Goal: Task Accomplishment & Management: Manage account settings

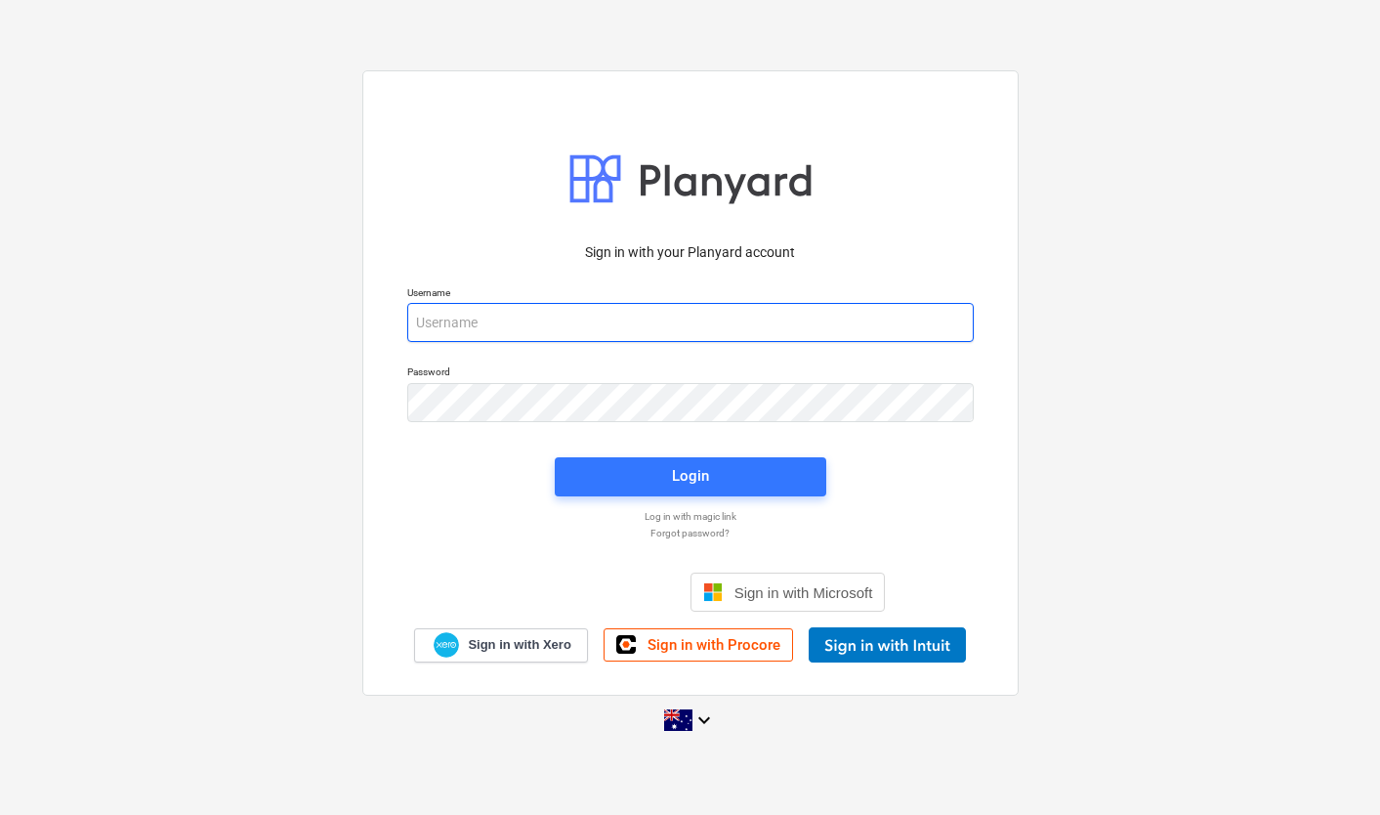
click at [469, 317] on input "email" at bounding box center [690, 322] width 567 height 39
type input "[EMAIL_ADDRESS][DOMAIN_NAME]"
click at [704, 495] on div "Login" at bounding box center [690, 476] width 295 height 63
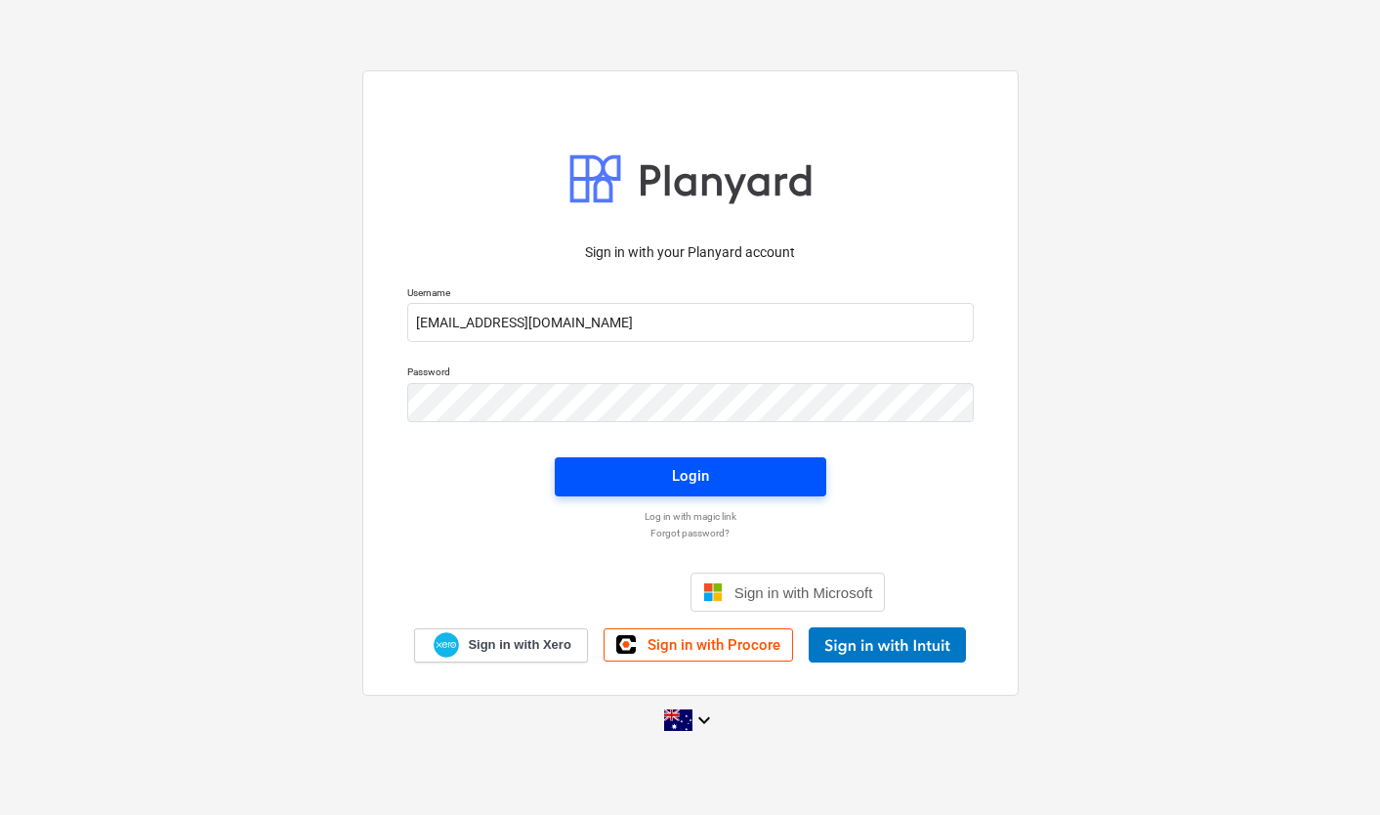
click at [710, 477] on span "Login" at bounding box center [690, 475] width 225 height 25
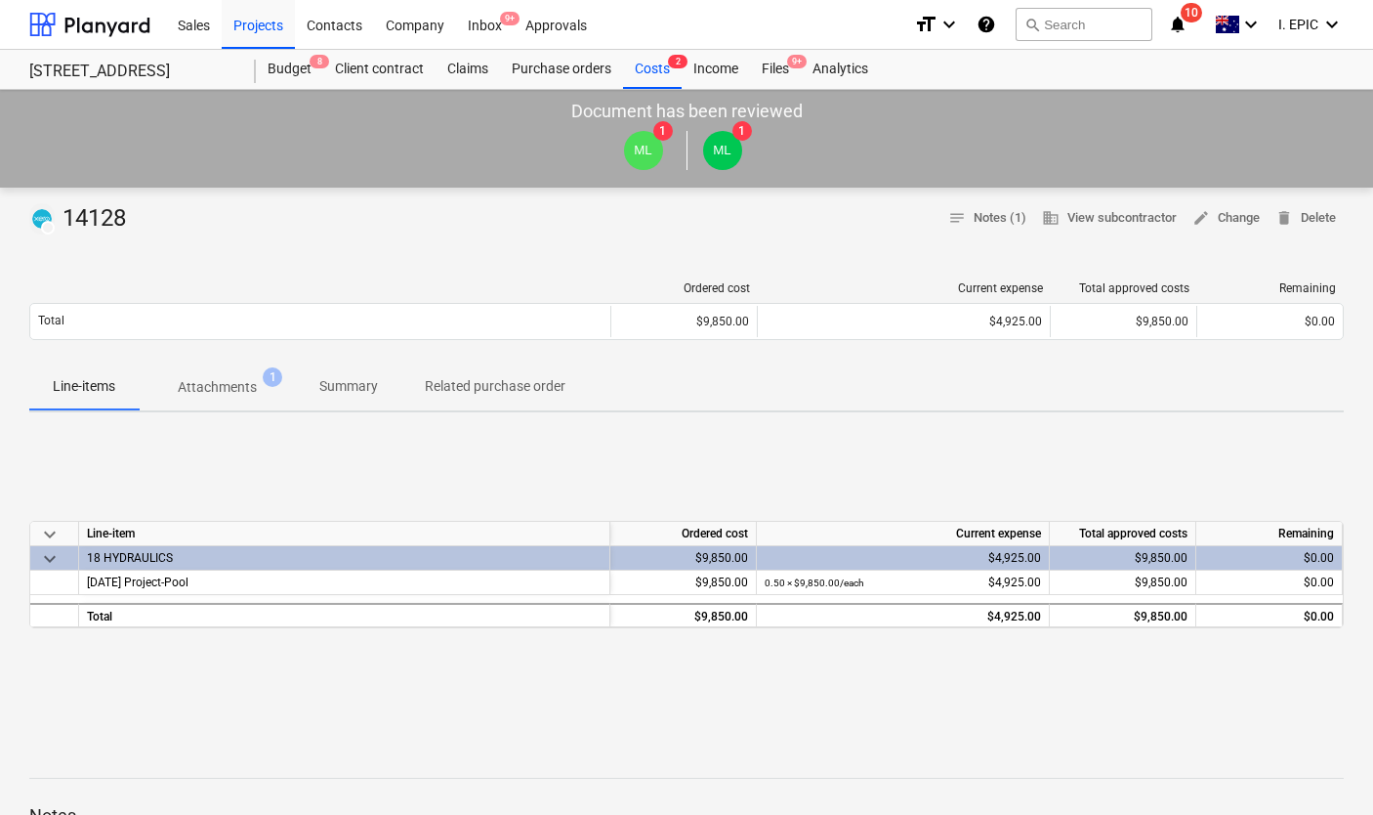
click at [782, 428] on div "keyboard_arrow_down Line-item Ordered cost Current expense Total approved costs…" at bounding box center [686, 574] width 1315 height 293
drag, startPoint x: 631, startPoint y: 447, endPoint x: 26, endPoint y: 213, distance: 648.5
click at [28, 209] on div "DRAFT 14128 notes Notes (1) business View subcontractor edit Change delete Dele…" at bounding box center [686, 723] width 1373 height 1071
click at [26, 213] on div "DRAFT 14128 notes Notes (1) business View subcontractor edit Change delete Dele…" at bounding box center [686, 723] width 1373 height 1071
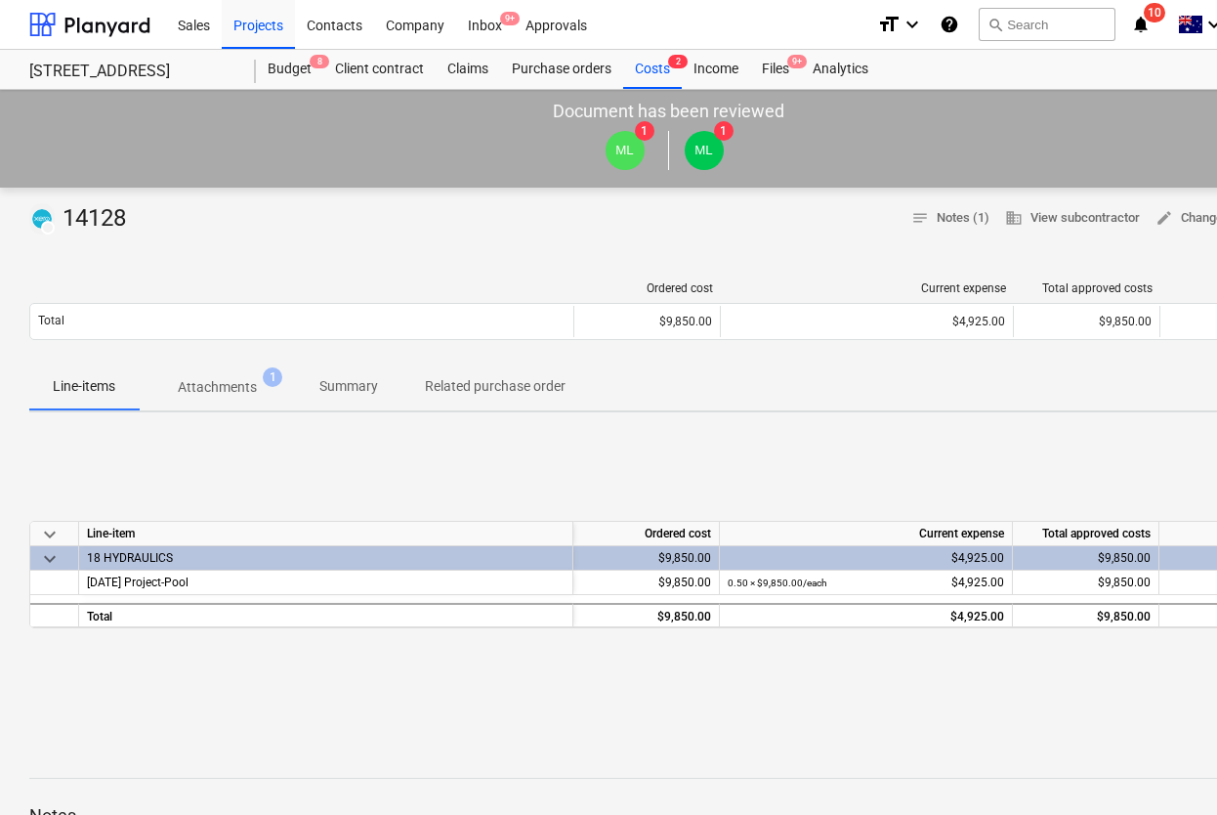
click at [537, 449] on div "keyboard_arrow_down Line-item Ordered cost Current expense Total approved costs…" at bounding box center [668, 574] width 1278 height 293
drag, startPoint x: 574, startPoint y: 391, endPoint x: 6, endPoint y: 211, distance: 596.2
click at [30, 214] on div "DRAFT 14128 notes Notes (1) business View subcontractor edit Change delete Dele…" at bounding box center [668, 723] width 1336 height 1071
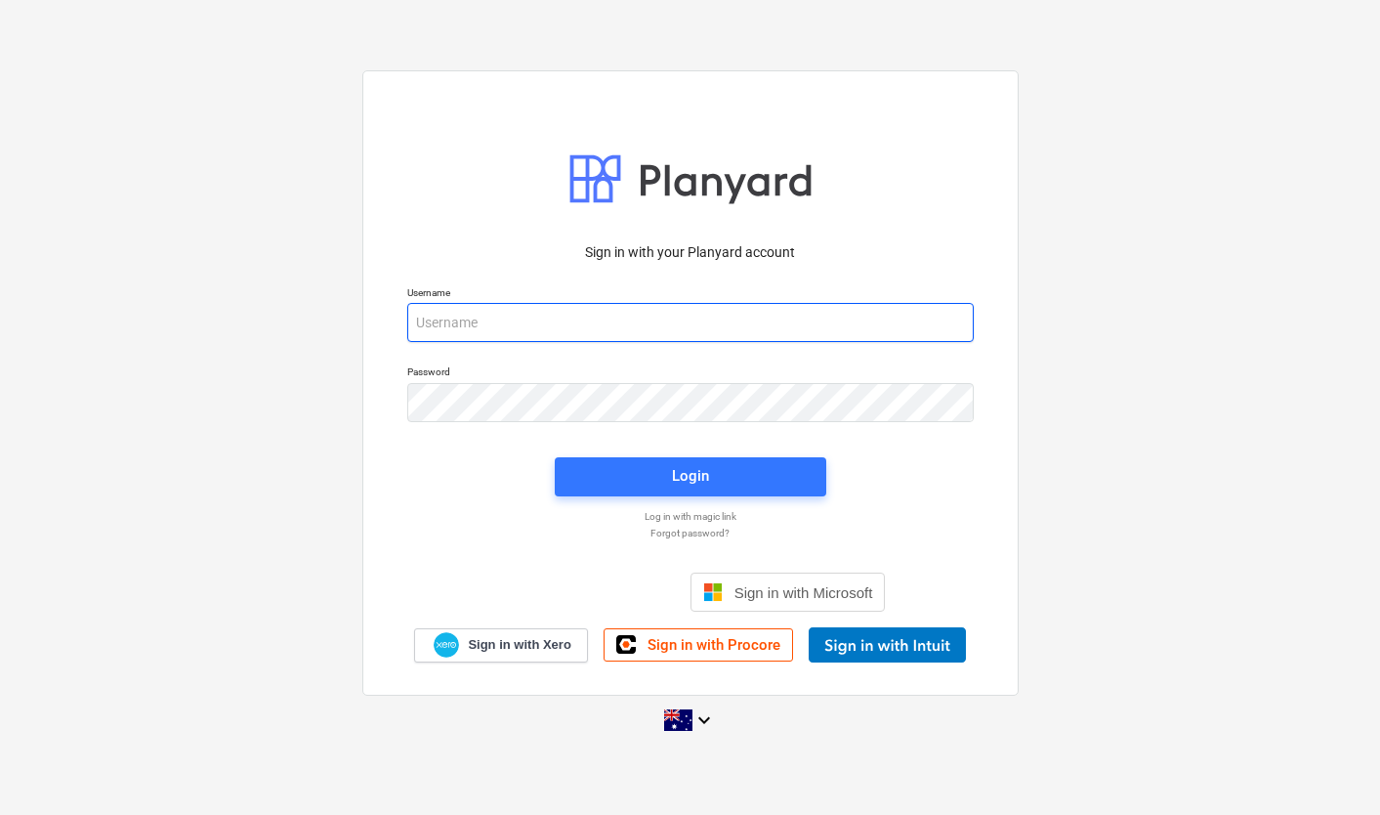
click at [765, 315] on input "email" at bounding box center [690, 322] width 567 height 39
type input "[EMAIL_ADDRESS][DOMAIN_NAME]"
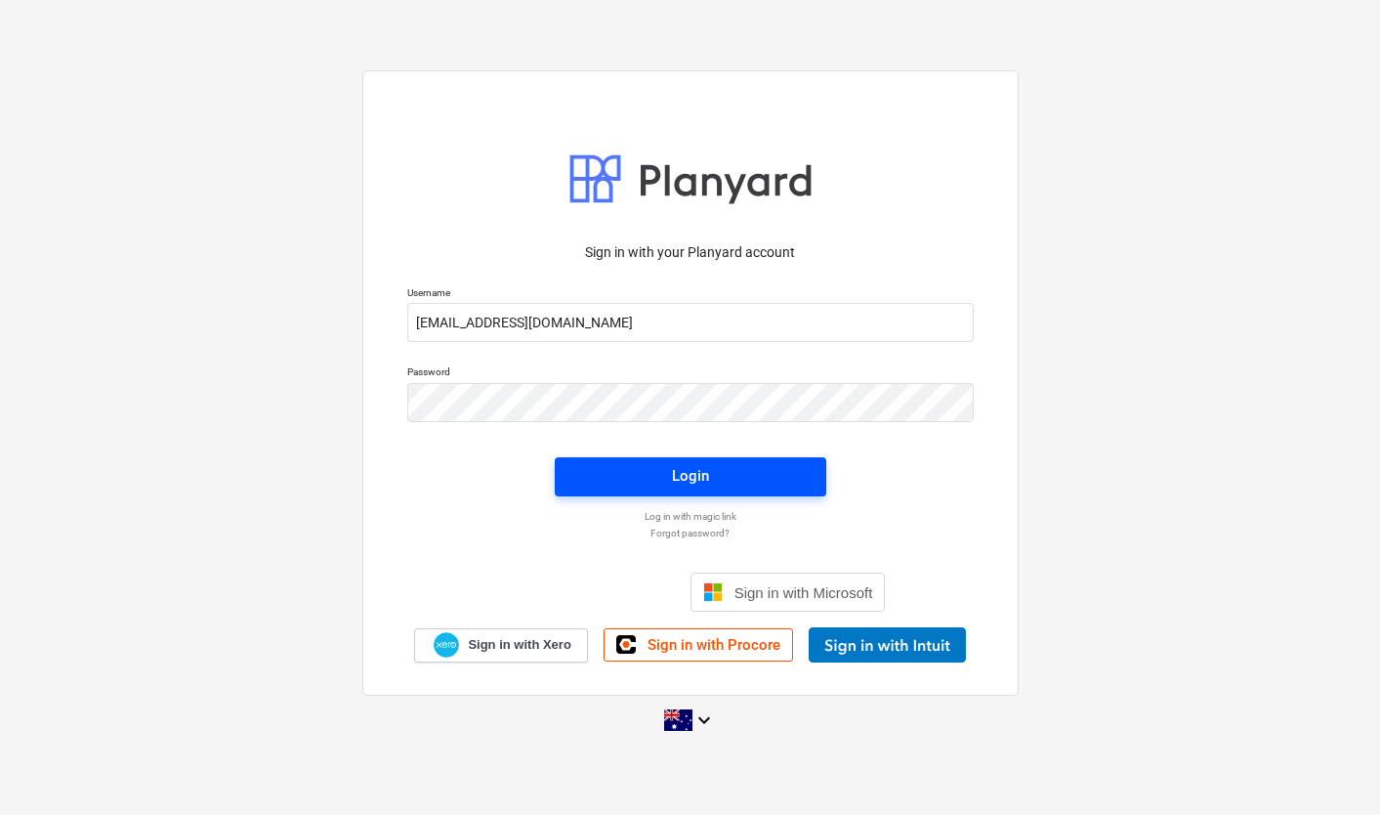
click at [656, 486] on span "Login" at bounding box center [690, 475] width 225 height 25
